Goal: Information Seeking & Learning: Learn about a topic

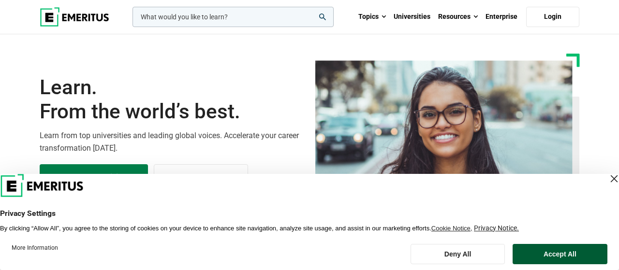
click at [558, 252] on button "Accept All" at bounding box center [560, 254] width 95 height 20
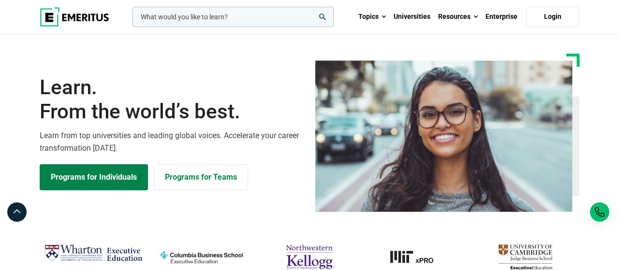
click at [254, 20] on input "woocommerce-product-search-field-0" at bounding box center [233, 17] width 201 height 20
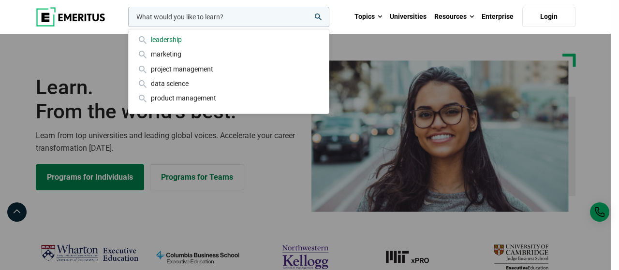
click at [224, 37] on div "leadership" at bounding box center [228, 39] width 185 height 11
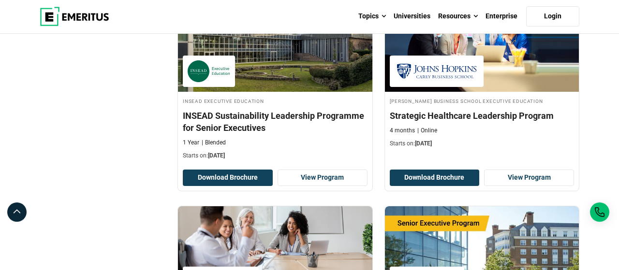
scroll to position [1459, 0]
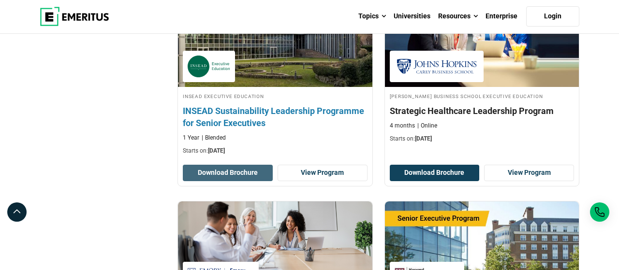
click at [229, 172] on button "Download Brochure" at bounding box center [228, 173] width 90 height 16
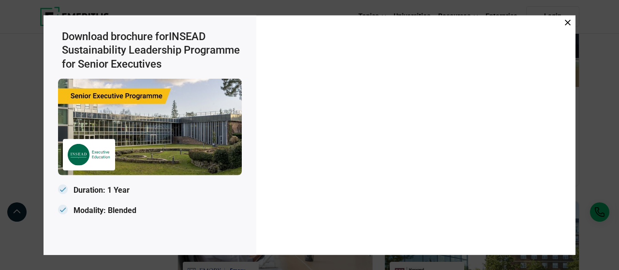
click at [566, 24] on icon at bounding box center [568, 22] width 6 height 6
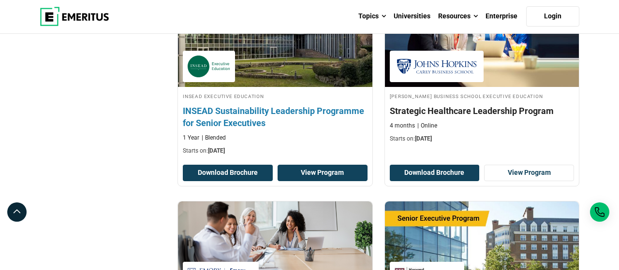
click at [329, 169] on link "View Program" at bounding box center [323, 173] width 90 height 16
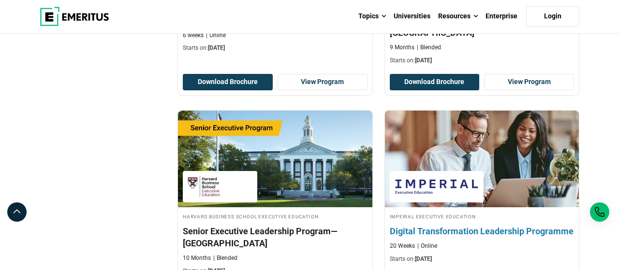
scroll to position [2063, 0]
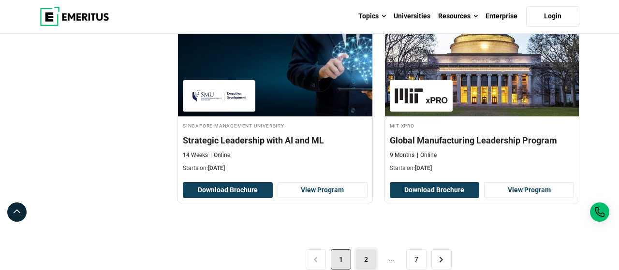
click at [368, 250] on link "2" at bounding box center [366, 260] width 20 height 20
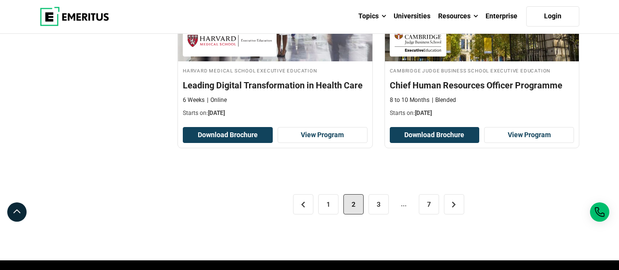
scroll to position [2063, 0]
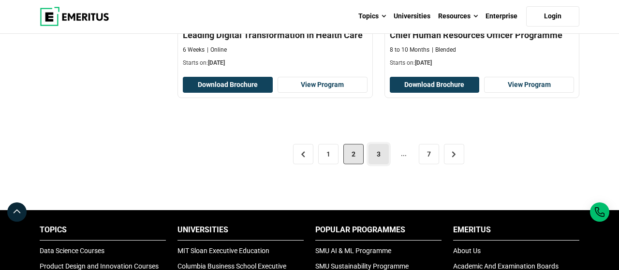
click at [388, 160] on link "3" at bounding box center [379, 154] width 20 height 20
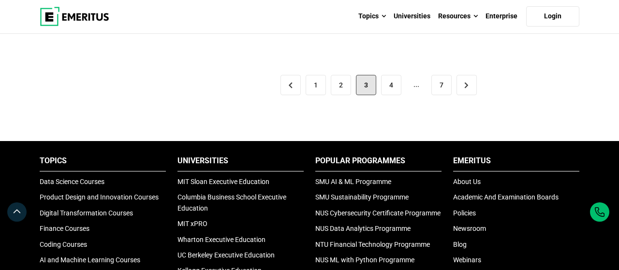
scroll to position [2163, 0]
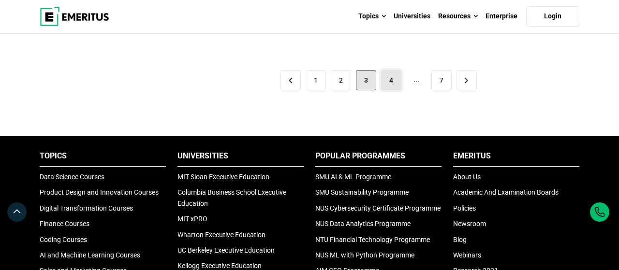
click at [391, 90] on link "4" at bounding box center [391, 80] width 20 height 20
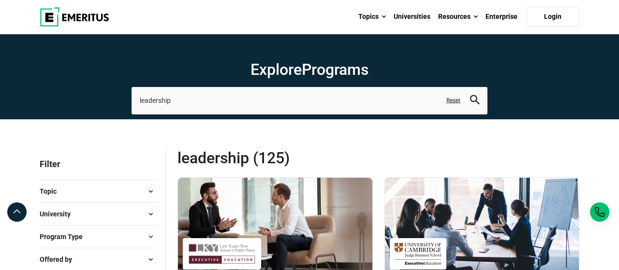
scroll to position [151, 0]
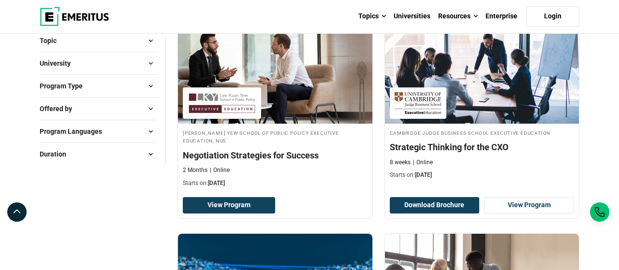
click at [139, 68] on button "University" at bounding box center [99, 63] width 118 height 15
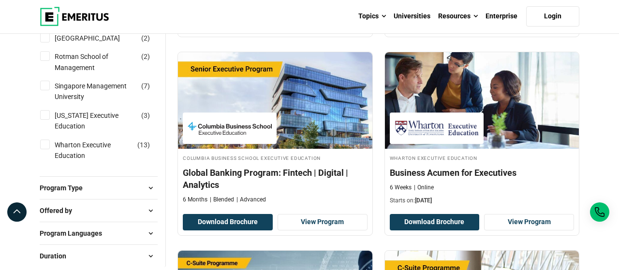
scroll to position [956, 0]
